Goal: Information Seeking & Learning: Learn about a topic

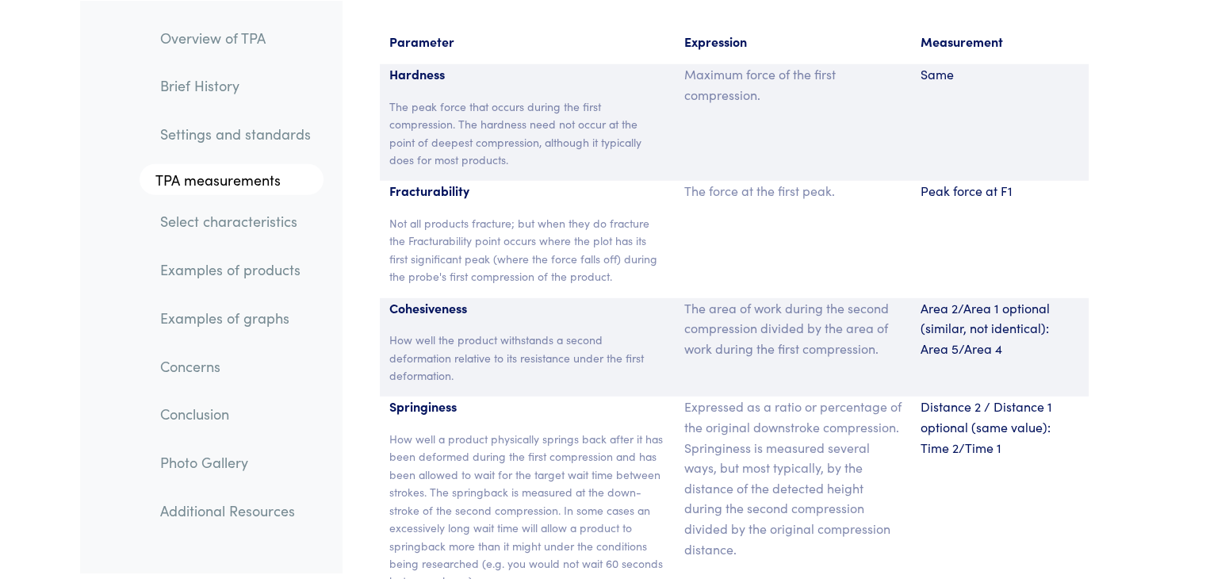
scroll to position [10465, 0]
click at [886, 146] on div "Maximum force of the first compression." at bounding box center [793, 121] width 236 height 117
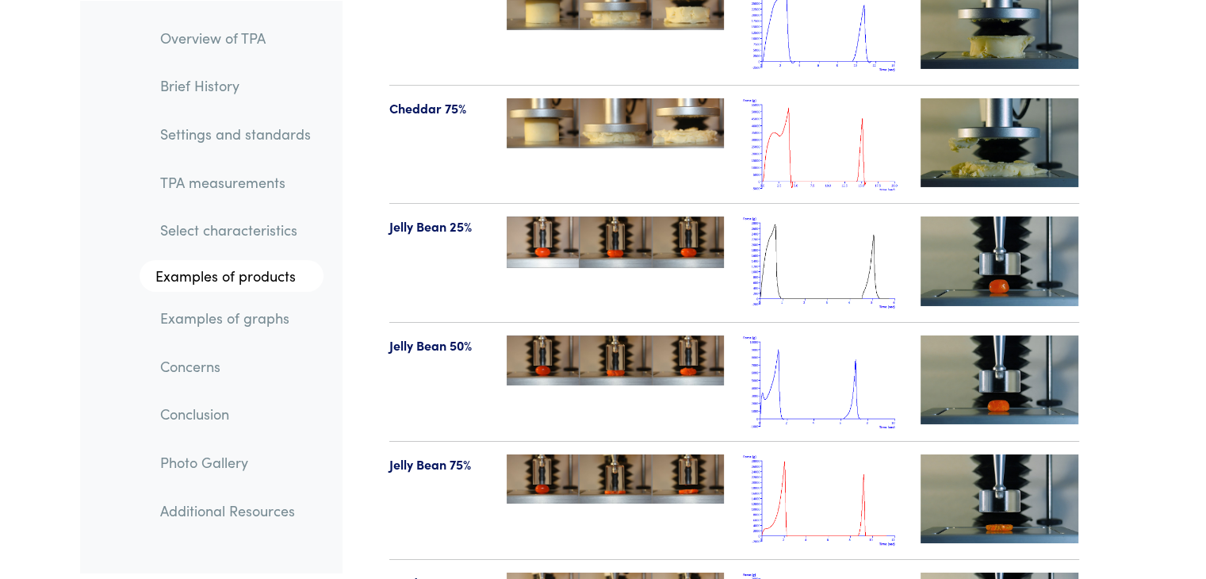
scroll to position [17468, 0]
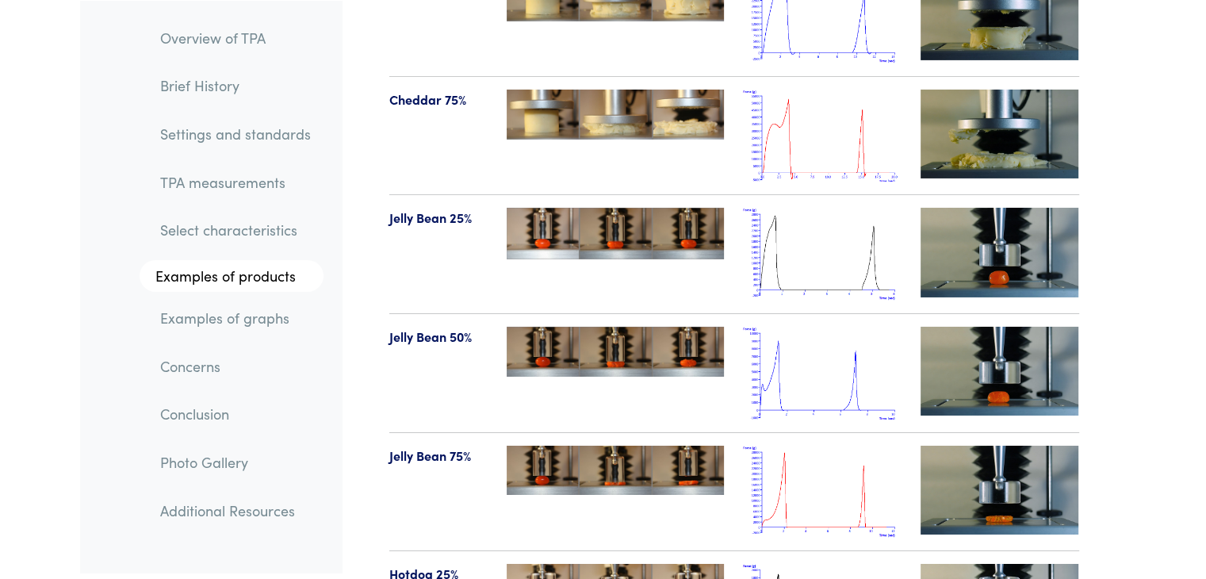
click at [798, 358] on img at bounding box center [822, 373] width 159 height 93
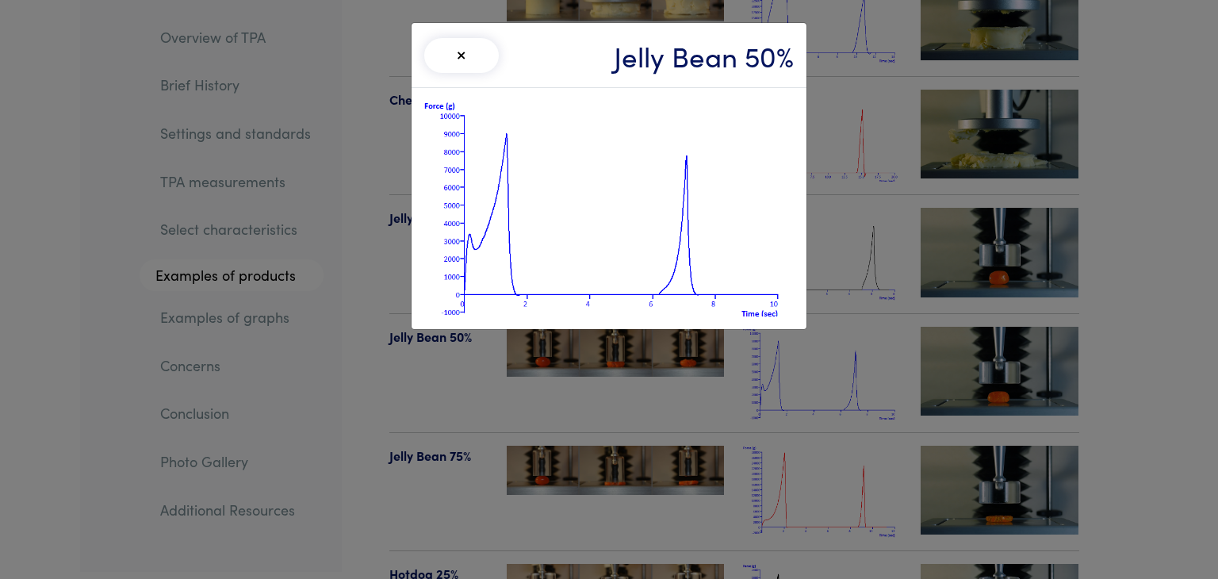
click at [694, 369] on div "× Jelly Bean 50%" at bounding box center [609, 289] width 1218 height 579
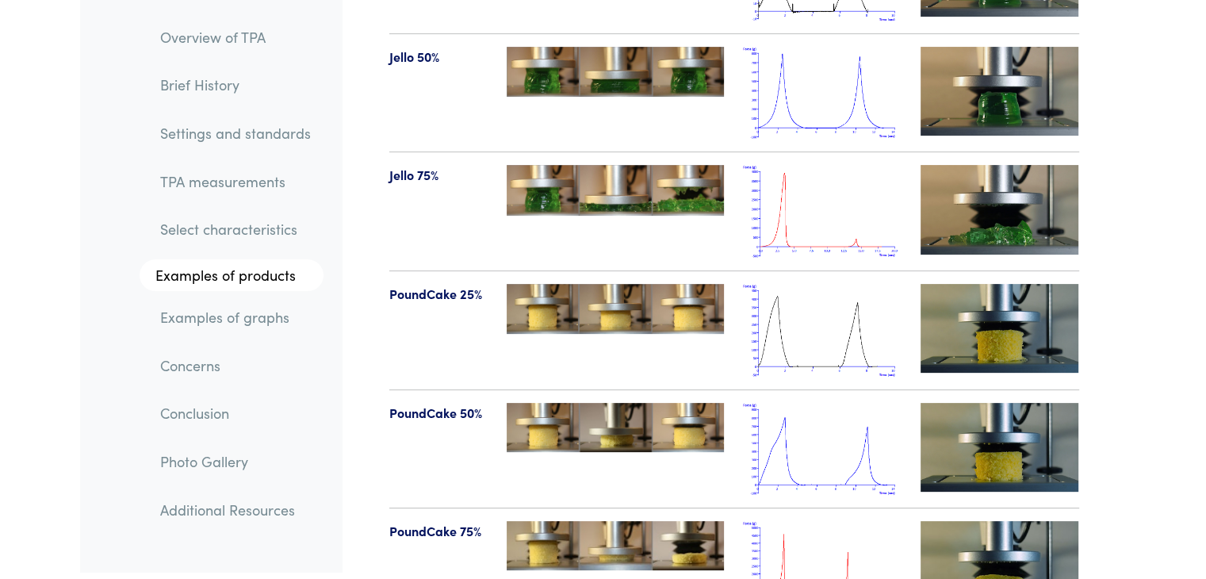
scroll to position [18463, 0]
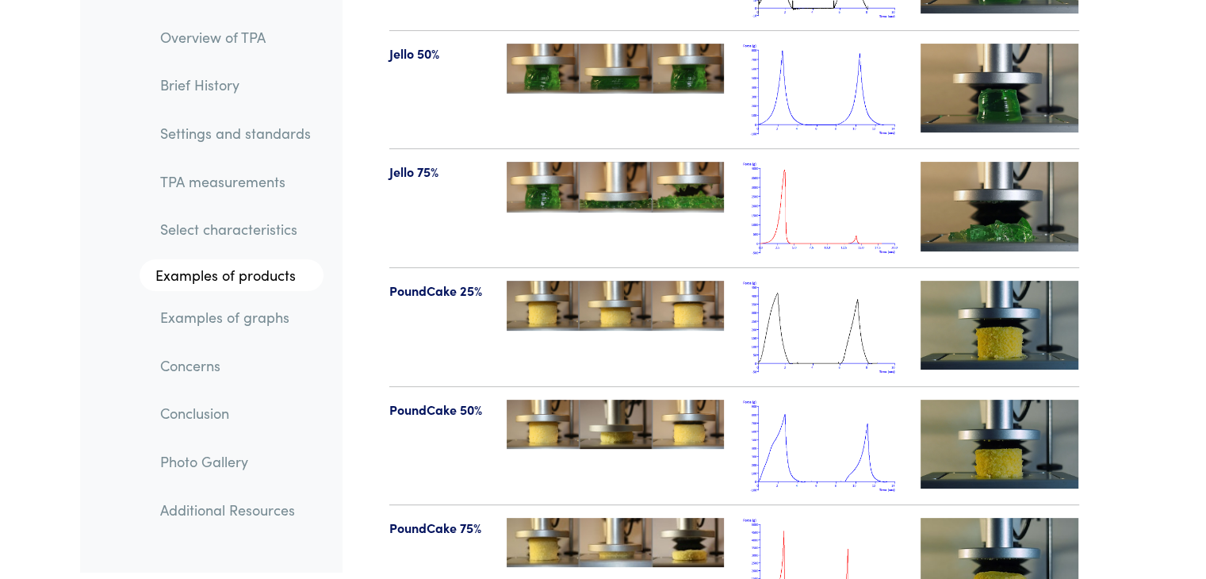
click at [779, 400] on img at bounding box center [822, 446] width 159 height 93
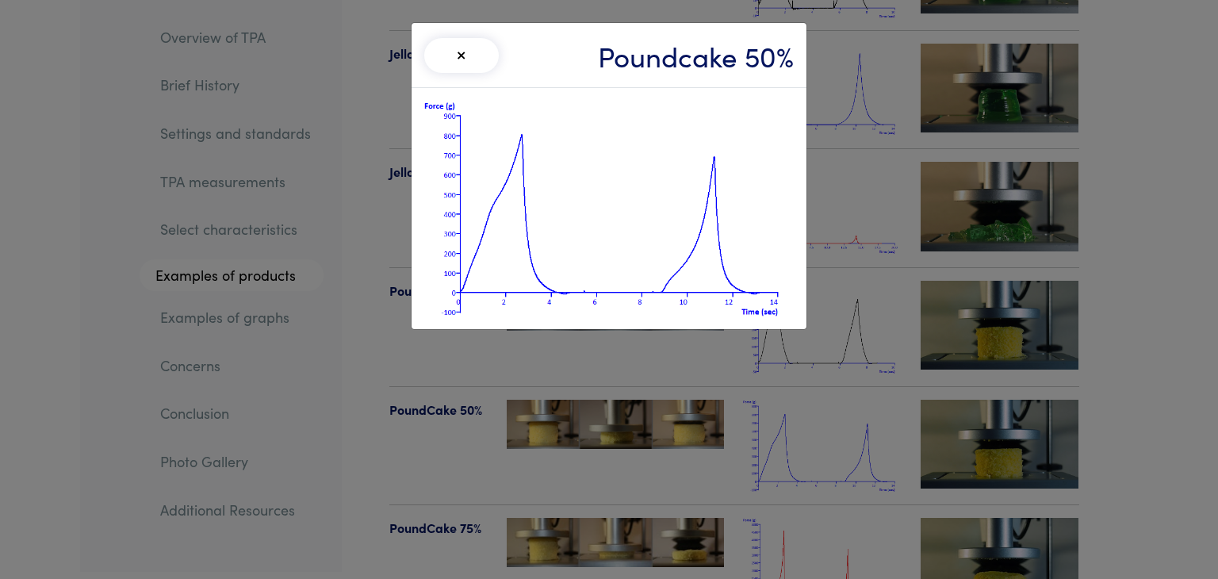
click at [821, 362] on div "× Poundcake 50%" at bounding box center [609, 289] width 1218 height 579
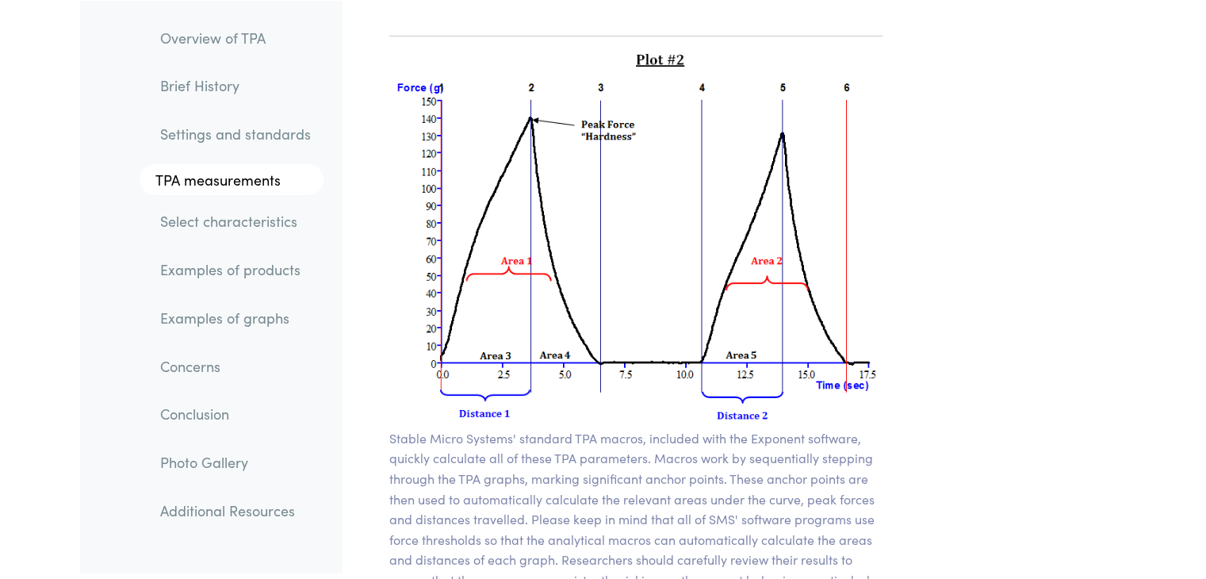
scroll to position [11425, 0]
click at [228, 270] on link "Examples of products" at bounding box center [235, 269] width 176 height 36
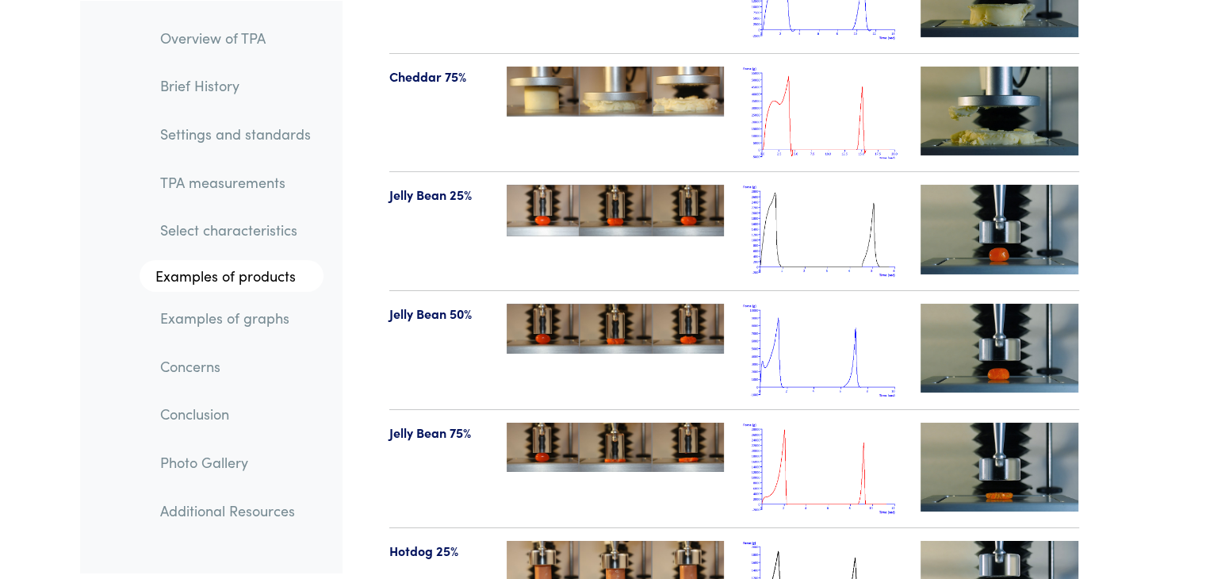
scroll to position [17493, 0]
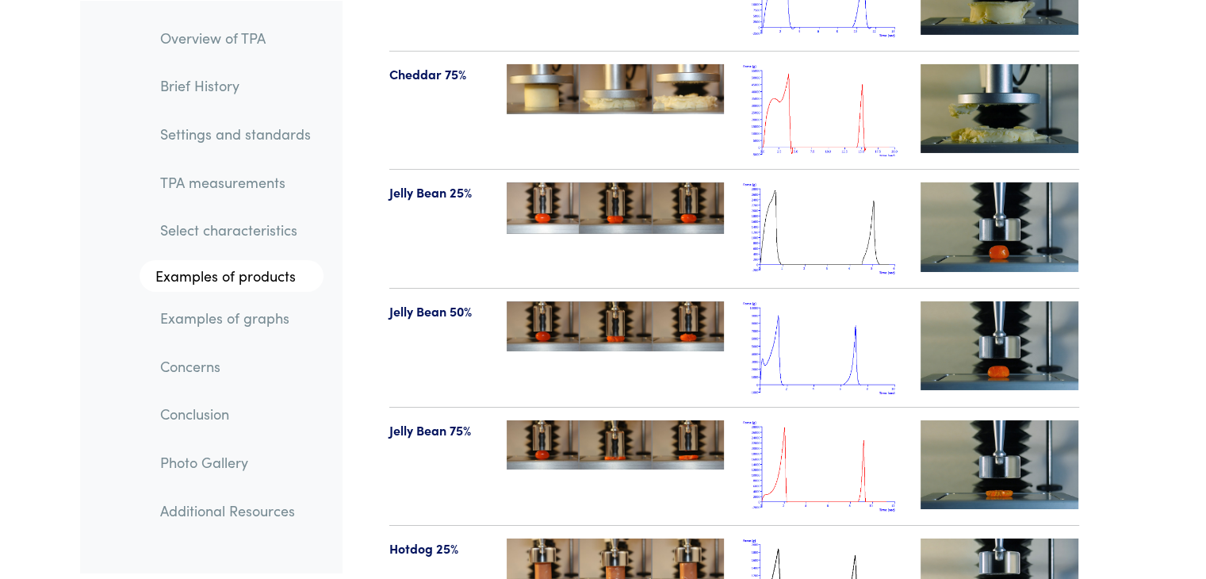
click at [764, 317] on img at bounding box center [822, 347] width 159 height 93
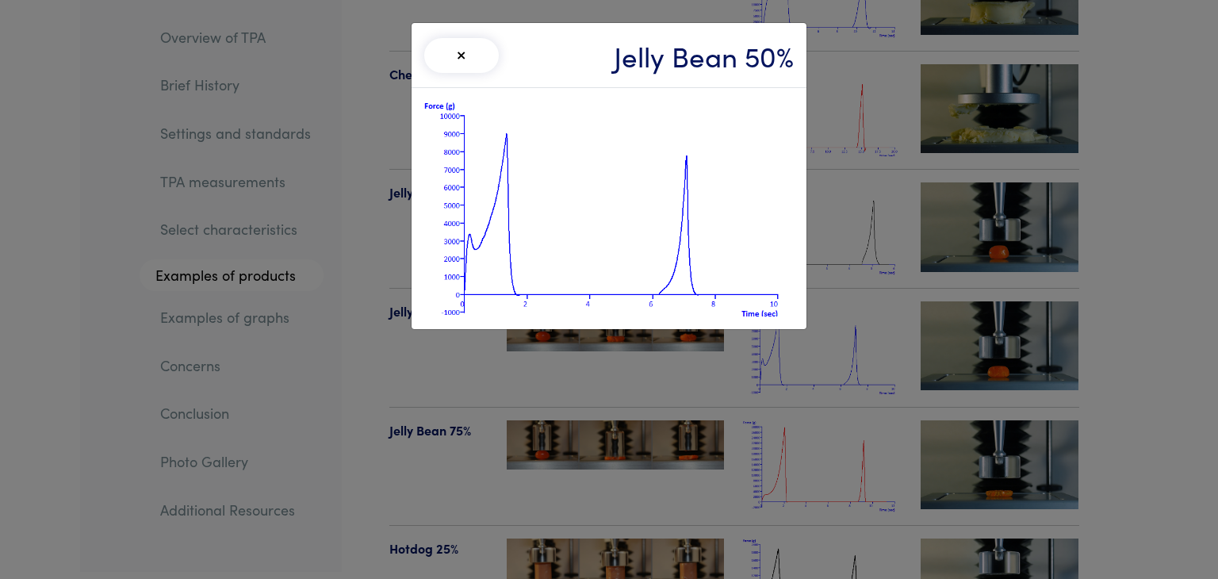
click at [850, 350] on div "× Jelly Bean 50%" at bounding box center [609, 289] width 1218 height 579
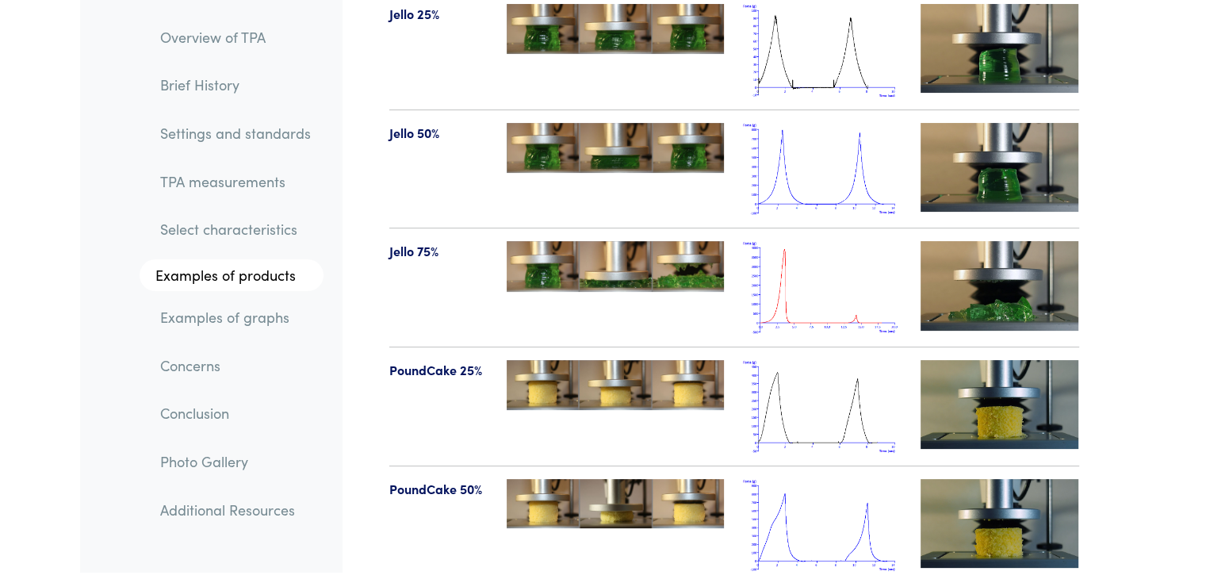
scroll to position [18362, 0]
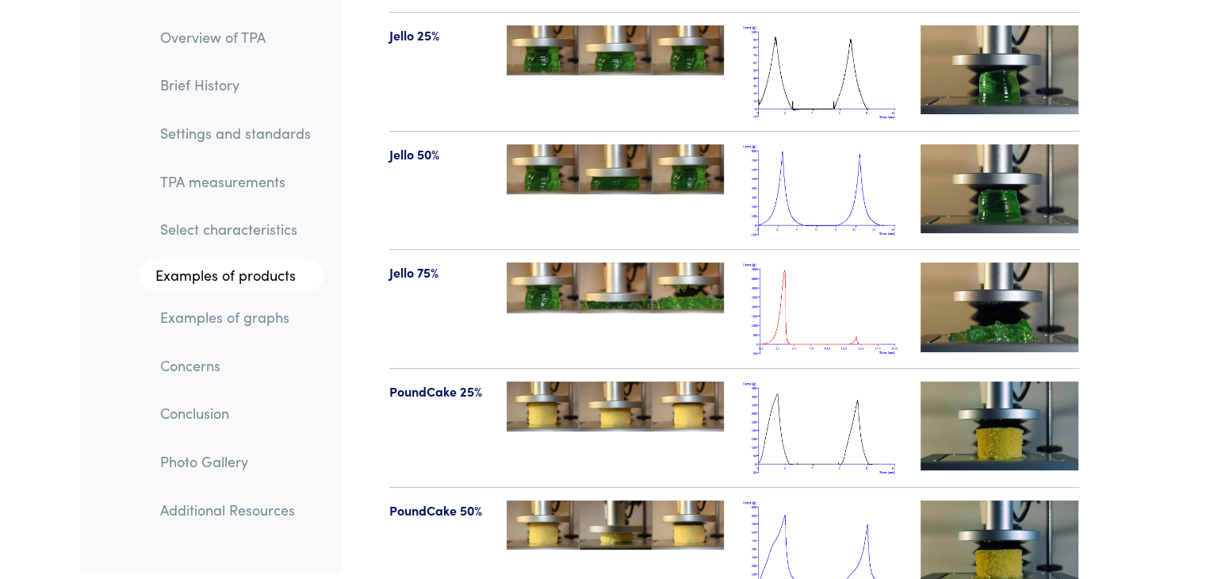
click at [288, 180] on link "TPA measurements" at bounding box center [235, 181] width 176 height 36
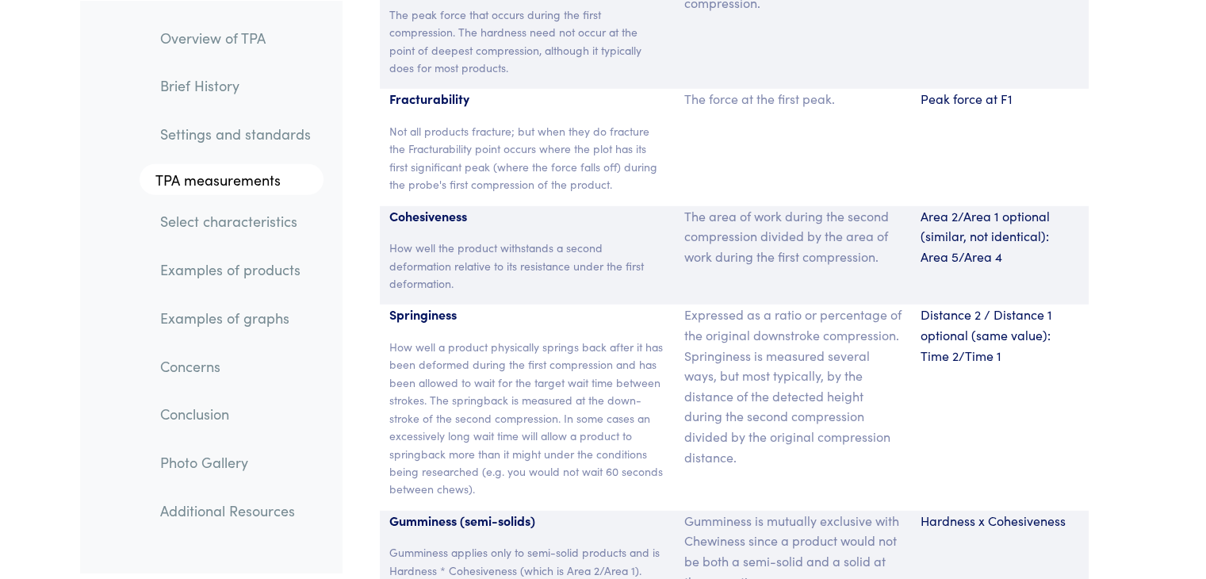
scroll to position [10560, 0]
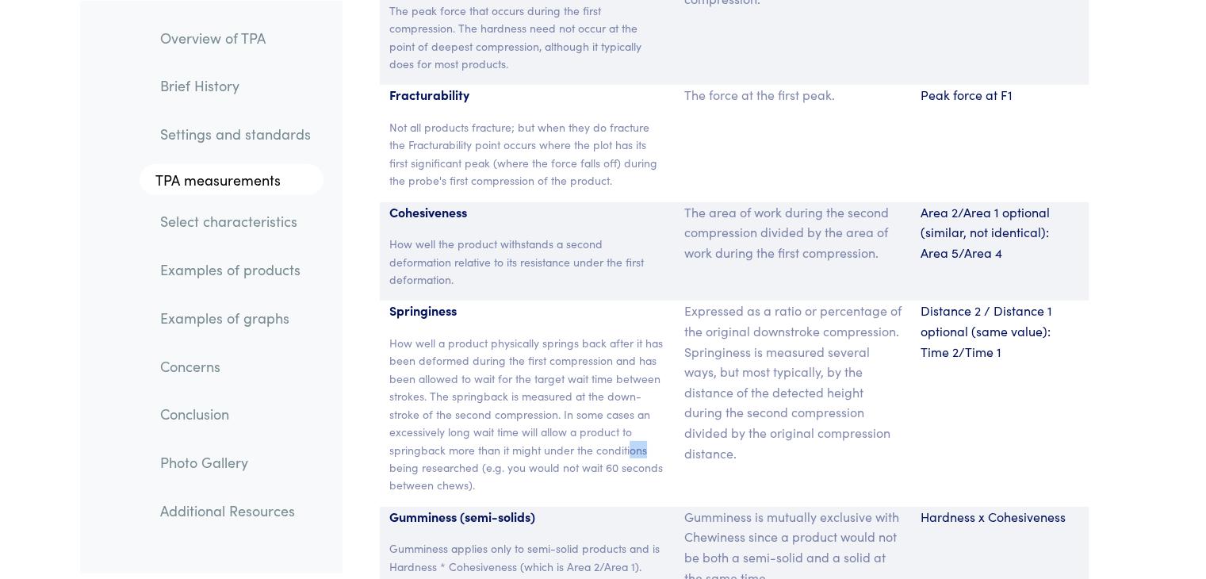
drag, startPoint x: 629, startPoint y: 431, endPoint x: 664, endPoint y: 432, distance: 35.7
click at [664, 432] on p "How well a product physically springs back after it has been deformed during th…" at bounding box center [527, 414] width 277 height 160
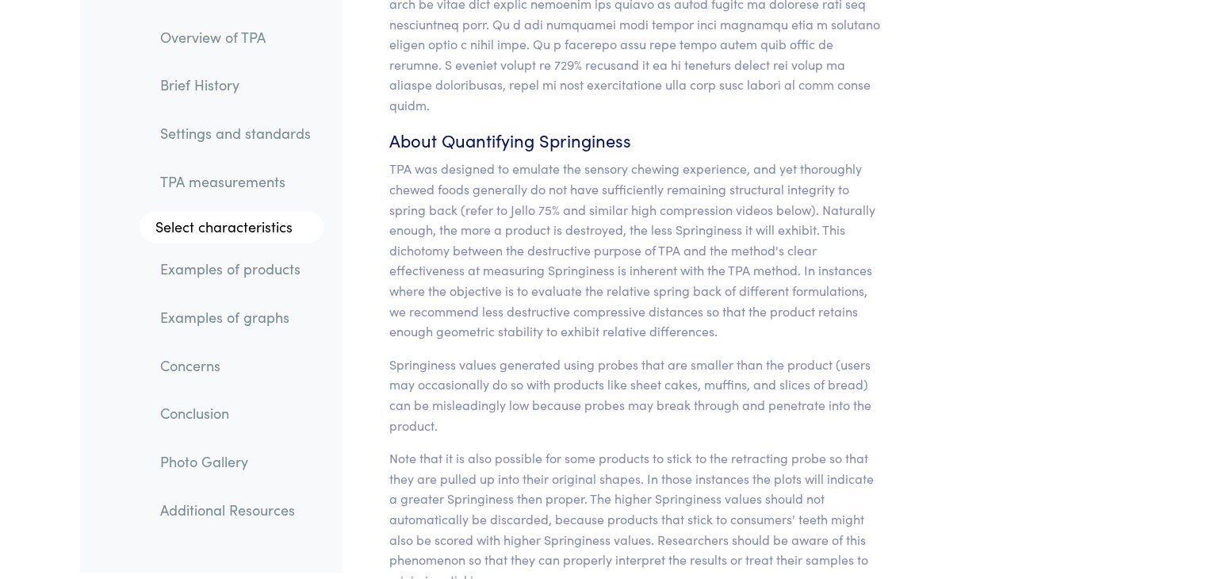
scroll to position [14072, 0]
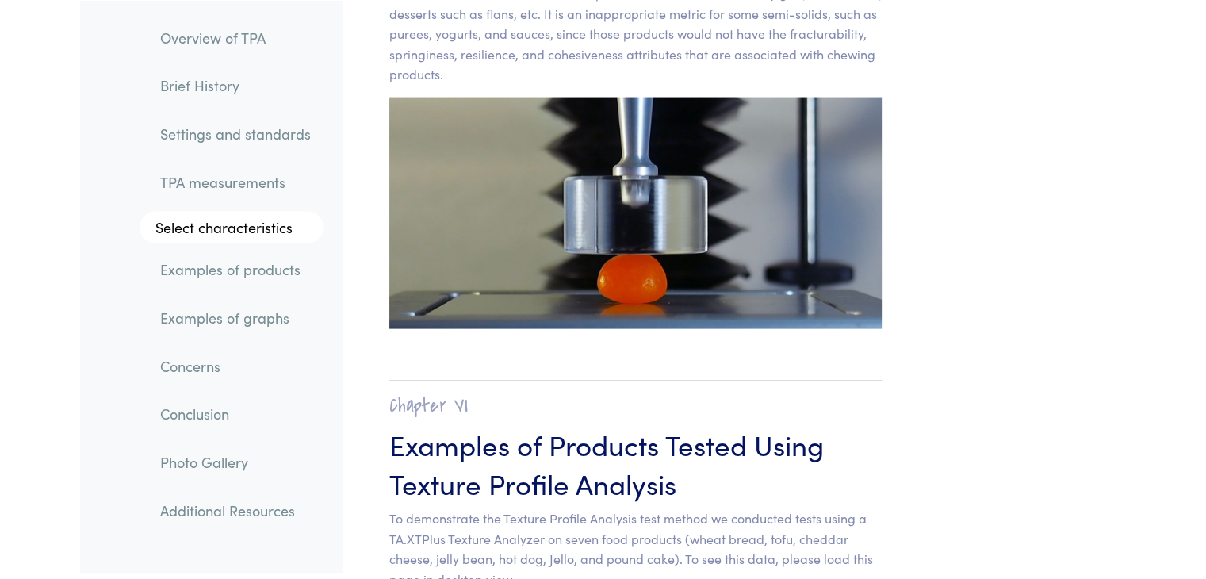
scroll to position [15335, 0]
click at [667, 230] on img at bounding box center [636, 213] width 494 height 232
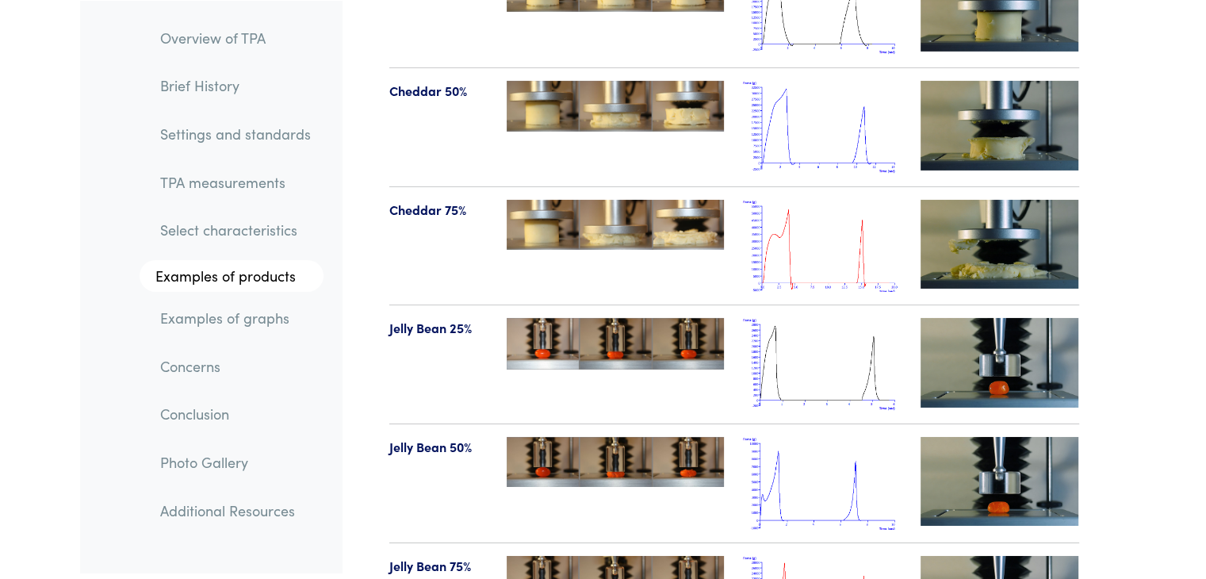
scroll to position [17381, 0]
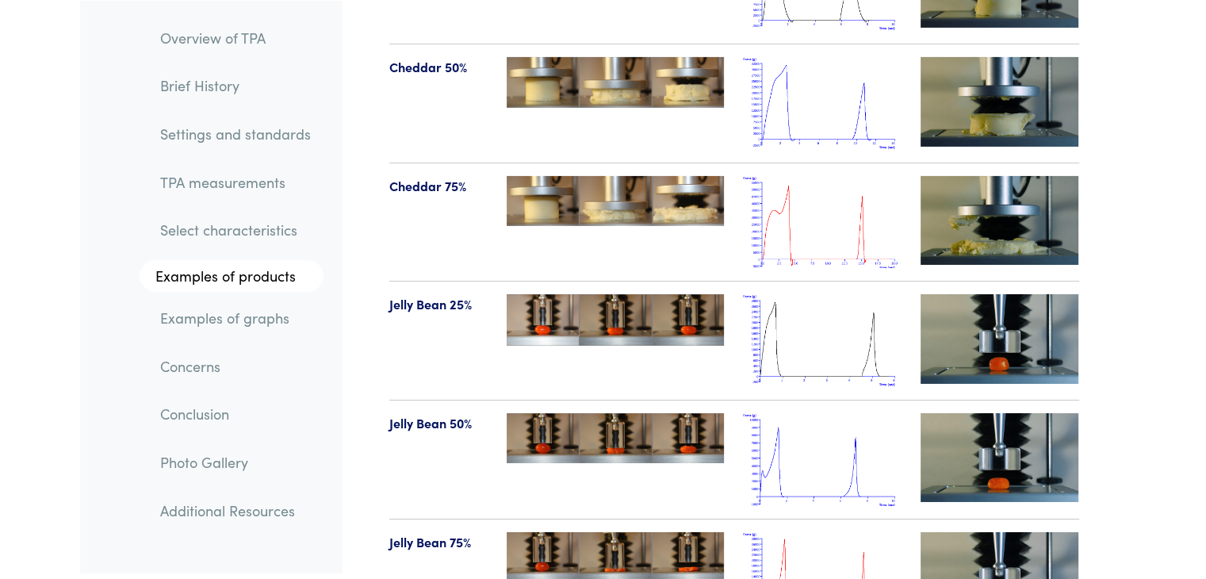
click at [1028, 413] on img at bounding box center [1000, 457] width 159 height 89
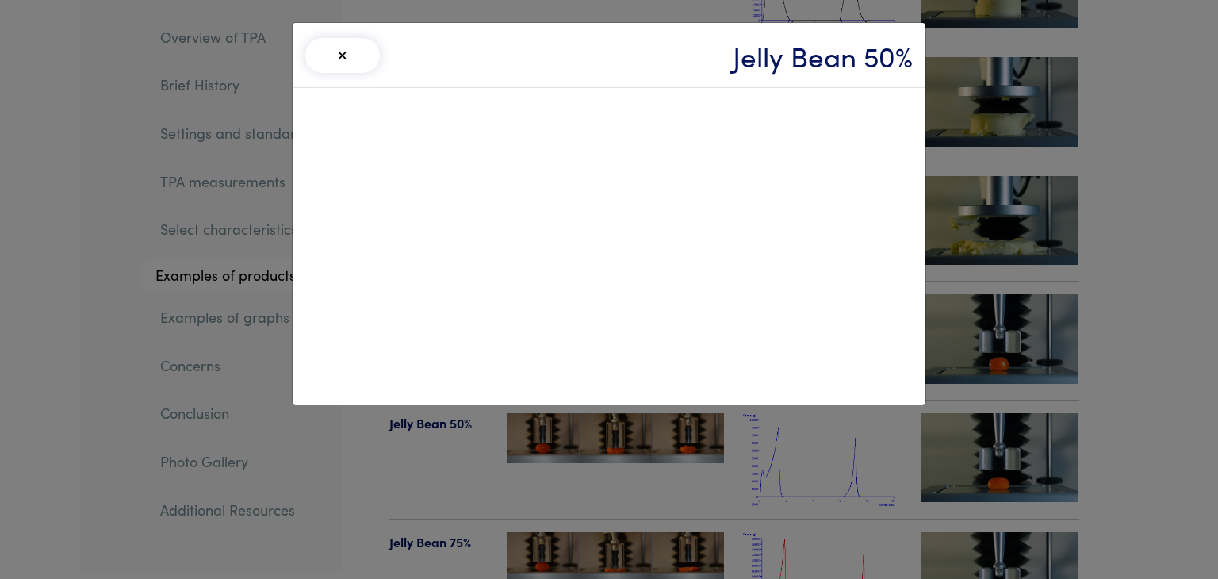
click at [335, 52] on button "×" at bounding box center [342, 55] width 75 height 35
